Goal: Task Accomplishment & Management: Complete application form

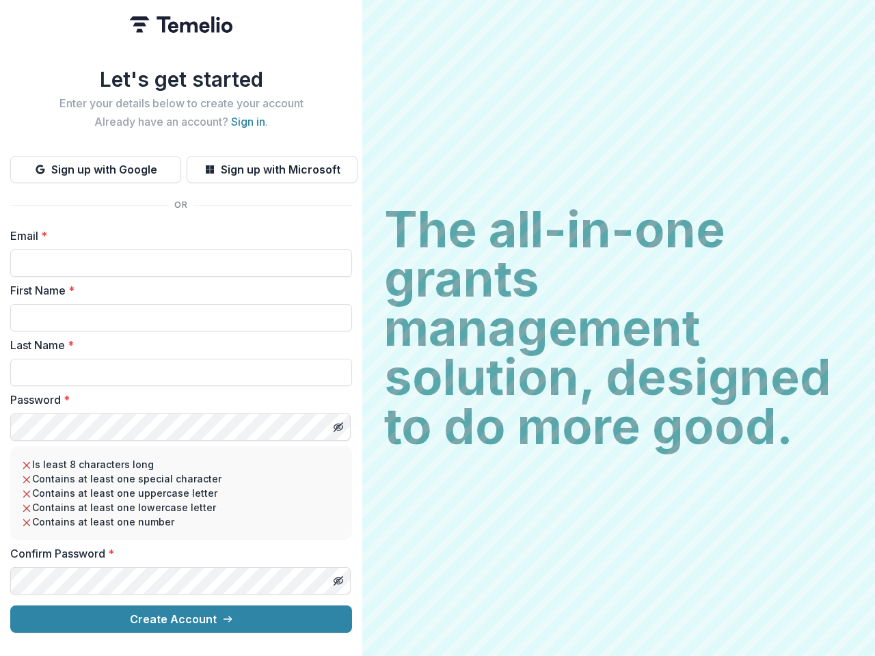
click at [437, 328] on h2 "The all-in-one grants management solution, designed to do more good." at bounding box center [618, 328] width 469 height 246
click at [96, 164] on button "Sign up with Google" at bounding box center [95, 169] width 171 height 27
click at [271, 164] on button "Sign up with Microsoft" at bounding box center [272, 169] width 171 height 27
click at [338, 423] on line "Toggle password visibility" at bounding box center [338, 427] width 8 height 8
click at [338, 577] on line "Toggle password visibility" at bounding box center [338, 581] width 8 height 8
